Goal: Browse casually

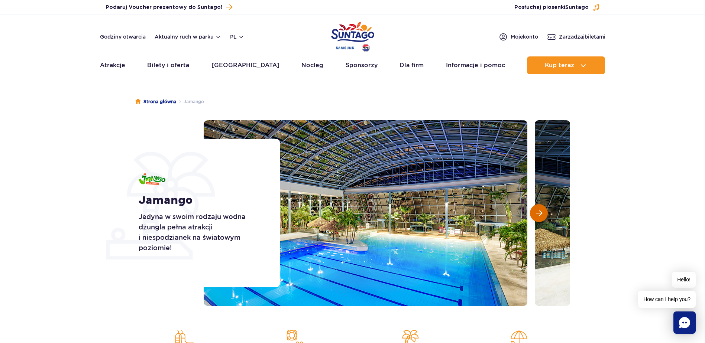
click at [544, 212] on button "Następny slajd" at bounding box center [539, 213] width 18 height 18
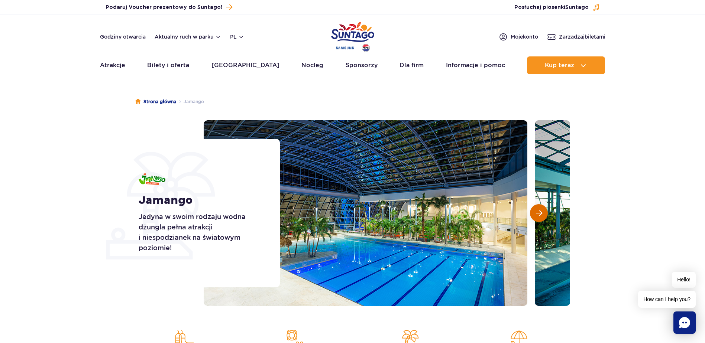
click at [544, 212] on button "Następny slajd" at bounding box center [539, 213] width 18 height 18
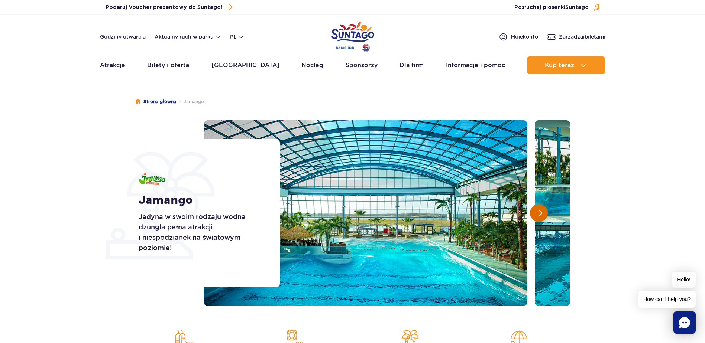
click at [544, 212] on button "Następny slajd" at bounding box center [539, 213] width 18 height 18
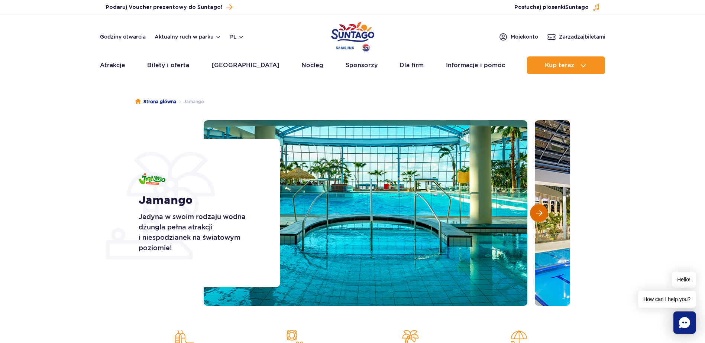
click at [544, 212] on button "Następny slajd" at bounding box center [539, 213] width 18 height 18
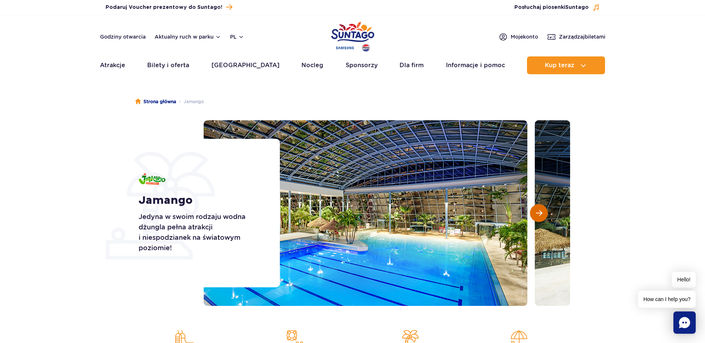
click at [544, 212] on button "Następny slajd" at bounding box center [539, 213] width 18 height 18
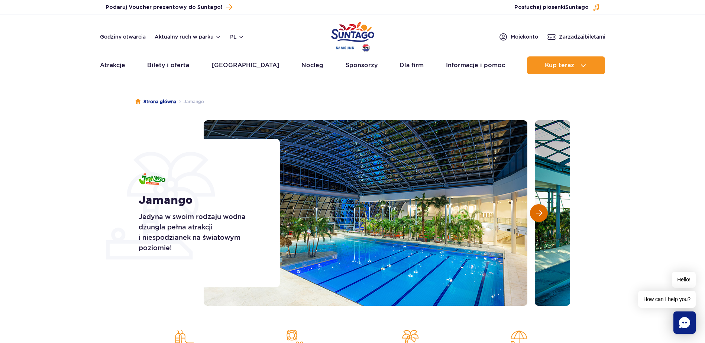
click at [544, 212] on button "Następny slajd" at bounding box center [539, 213] width 18 height 18
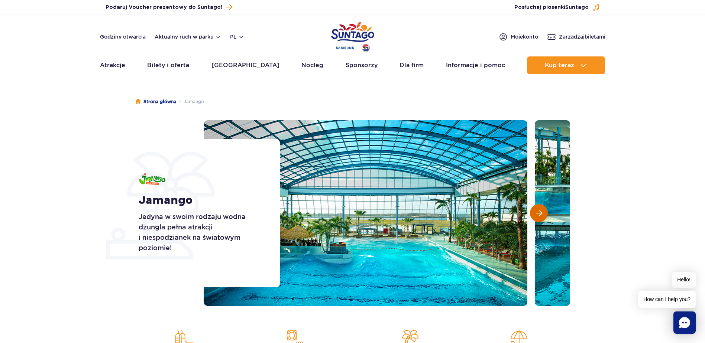
click at [544, 212] on button "Następny slajd" at bounding box center [539, 213] width 18 height 18
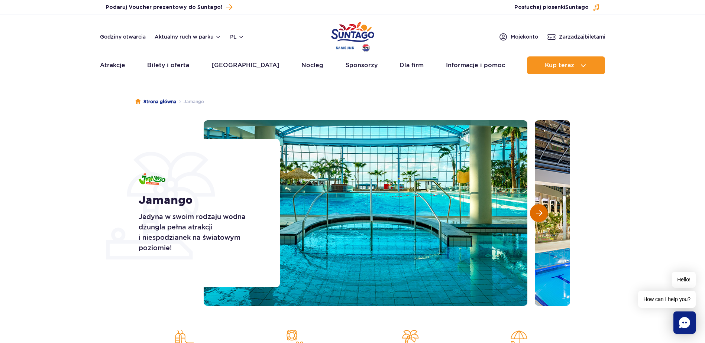
click at [544, 212] on button "Następny slajd" at bounding box center [539, 213] width 18 height 18
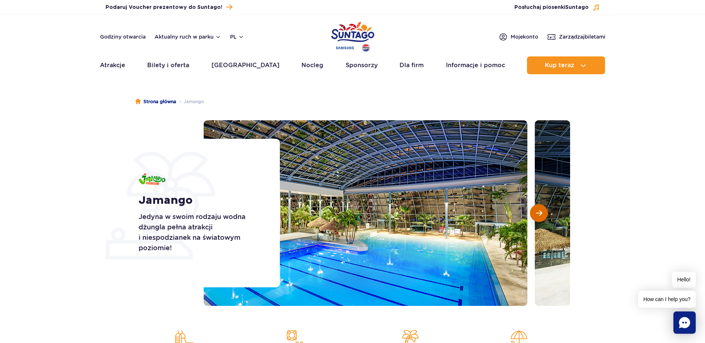
click at [544, 212] on button "Następny slajd" at bounding box center [539, 213] width 18 height 18
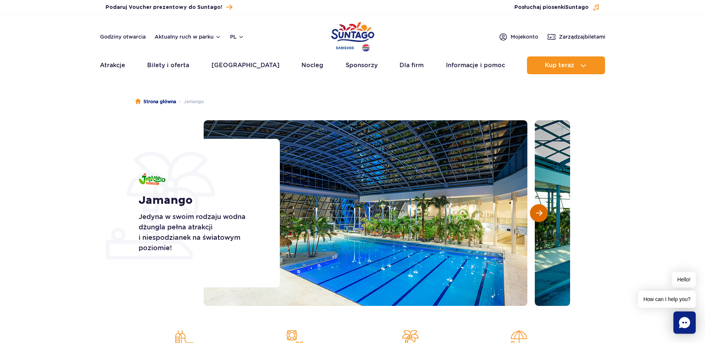
click at [544, 212] on button "Następny slajd" at bounding box center [539, 213] width 18 height 18
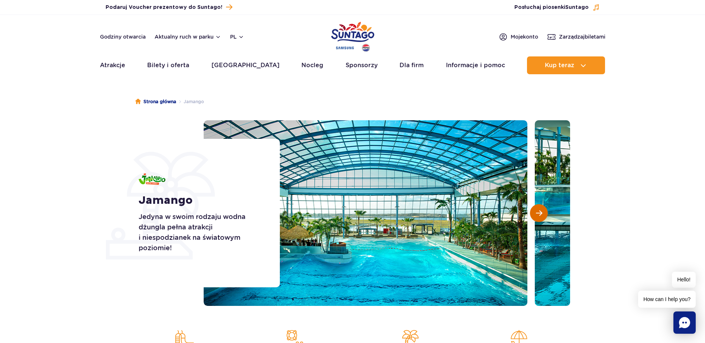
click at [544, 212] on button "Następny slajd" at bounding box center [539, 213] width 18 height 18
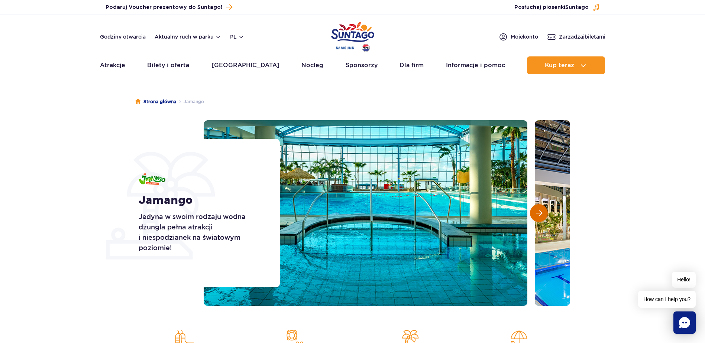
click at [544, 212] on button "Następny slajd" at bounding box center [539, 213] width 18 height 18
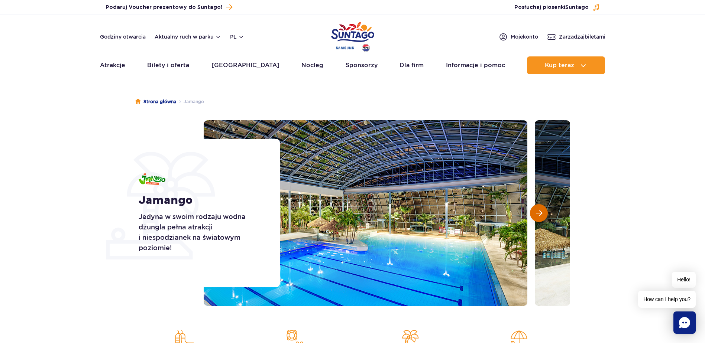
click at [544, 212] on button "Następny slajd" at bounding box center [539, 213] width 18 height 18
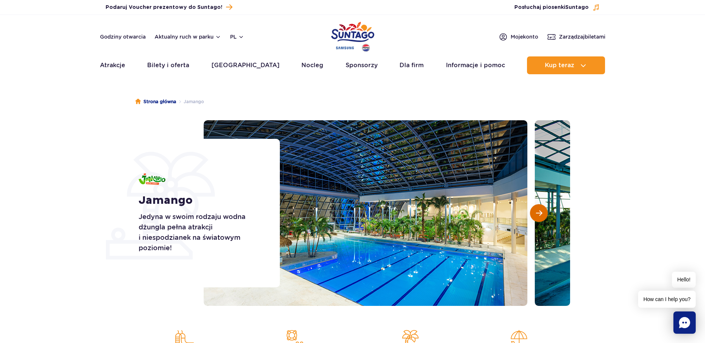
click at [544, 212] on button "Następny slajd" at bounding box center [539, 213] width 18 height 18
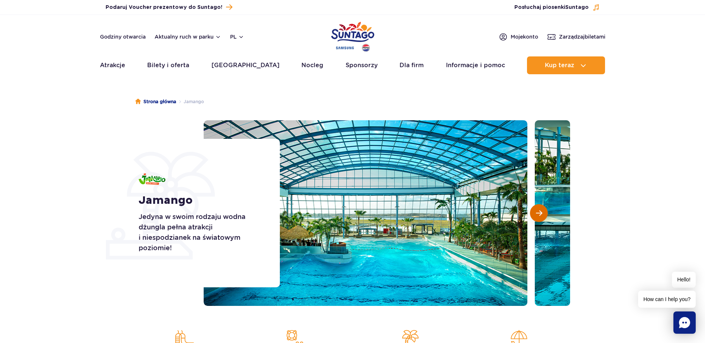
click at [544, 212] on button "Następny slajd" at bounding box center [539, 213] width 18 height 18
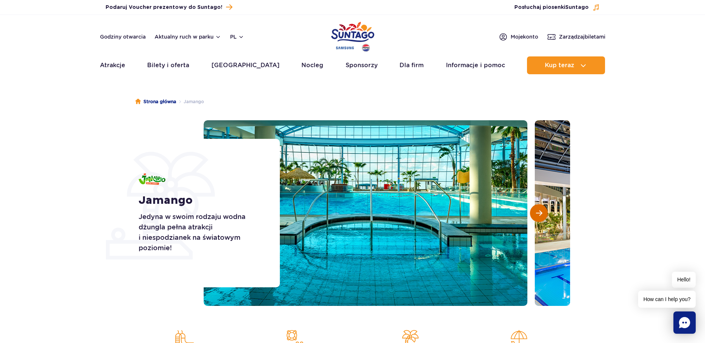
click at [544, 212] on button "Następny slajd" at bounding box center [539, 213] width 18 height 18
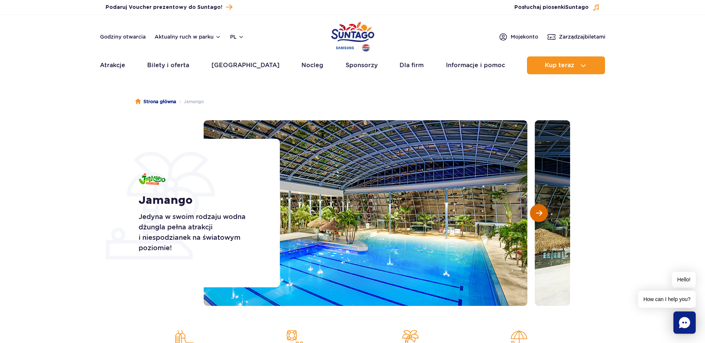
click at [544, 212] on button "Następny slajd" at bounding box center [539, 213] width 18 height 18
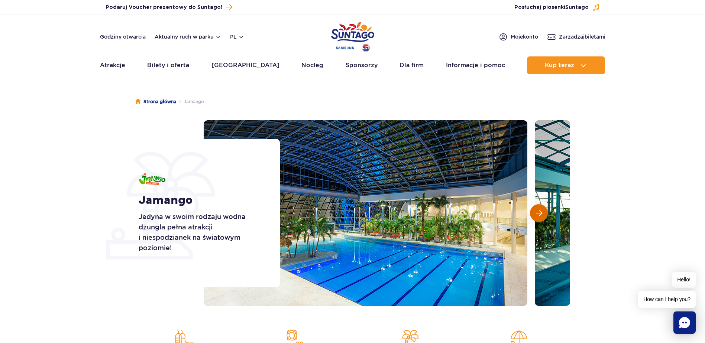
click at [544, 212] on button "Następny slajd" at bounding box center [539, 213] width 18 height 18
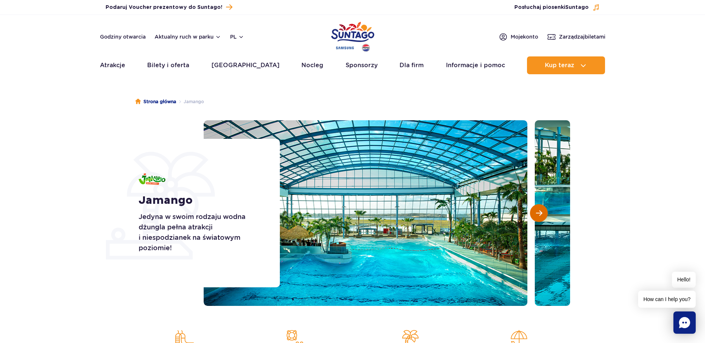
click at [544, 212] on button "Następny slajd" at bounding box center [539, 213] width 18 height 18
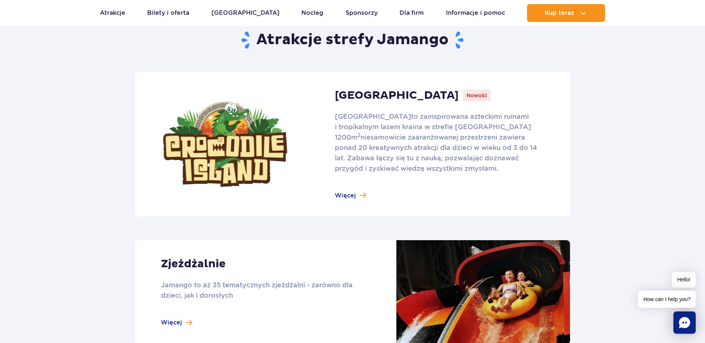
scroll to position [446, 0]
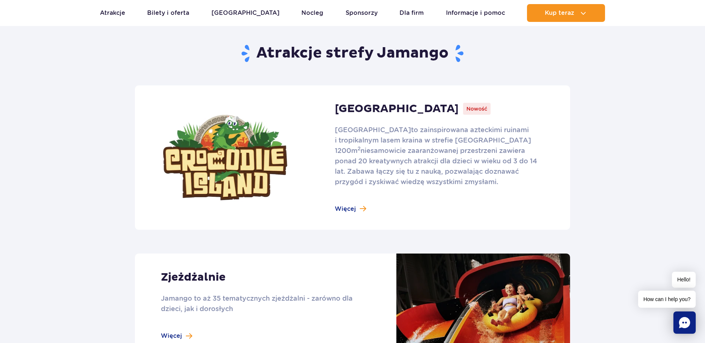
click at [348, 197] on link at bounding box center [352, 157] width 435 height 145
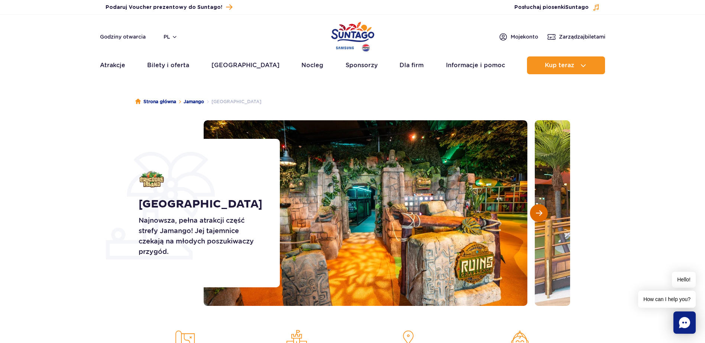
click at [543, 206] on button "Następny slajd" at bounding box center [539, 213] width 18 height 18
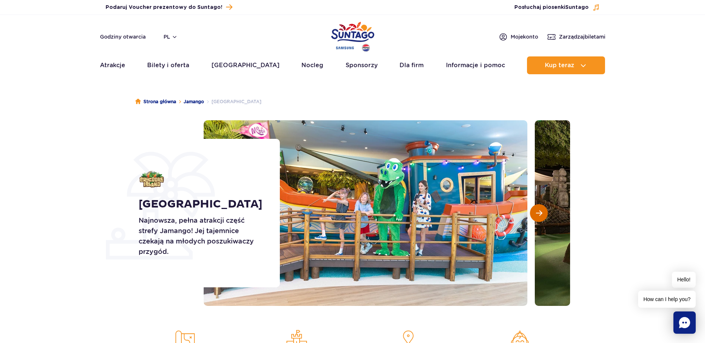
click at [543, 206] on button "Następny slajd" at bounding box center [539, 213] width 18 height 18
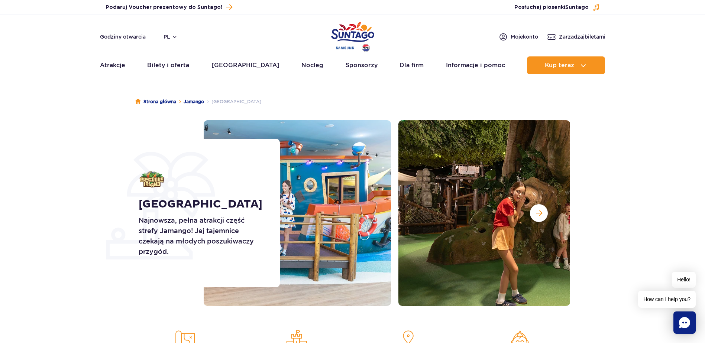
click at [630, 216] on section "Crocodile Island Najnowsza, pełna atrakcji część strefy Jamango! Jej tajemnice …" at bounding box center [352, 213] width 705 height 186
